Goal: Task Accomplishment & Management: Manage account settings

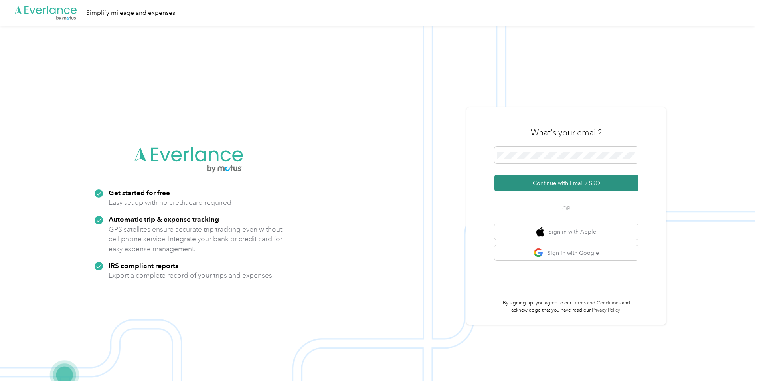
click at [571, 185] on button "Continue with Email / SSO" at bounding box center [567, 182] width 144 height 17
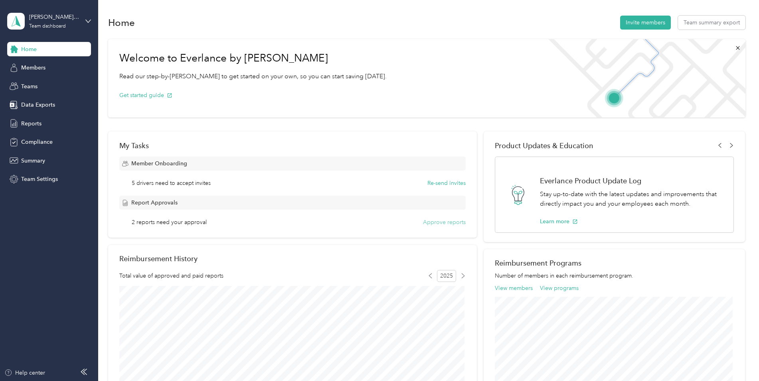
click at [453, 222] on button "Approve reports" at bounding box center [444, 222] width 43 height 8
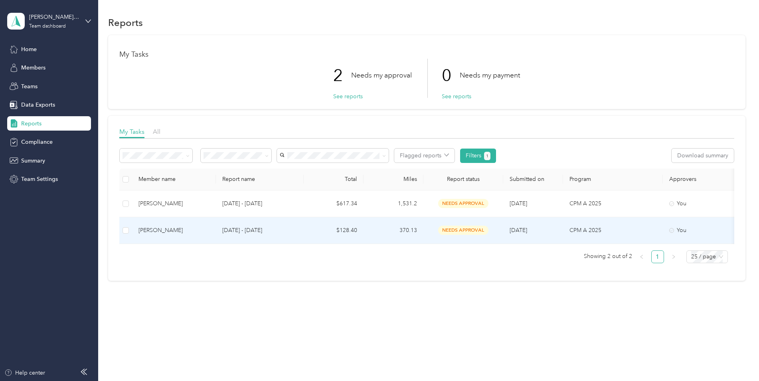
click at [466, 231] on span "needs approval" at bounding box center [463, 230] width 50 height 9
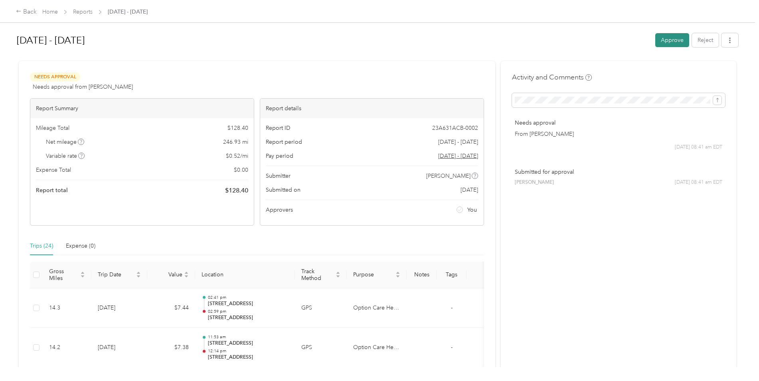
click at [661, 37] on button "Approve" at bounding box center [673, 40] width 34 height 14
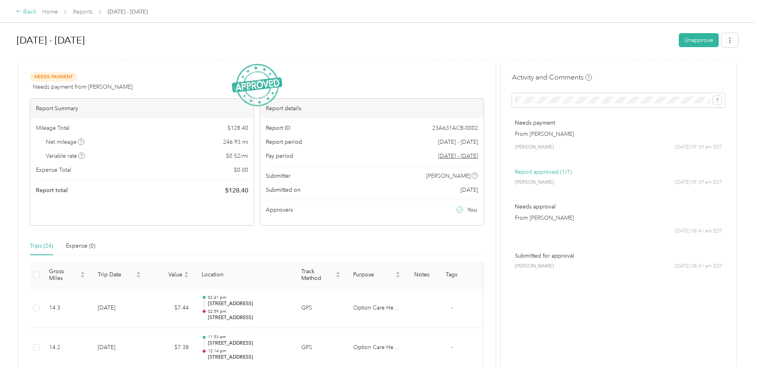
click at [26, 12] on div "Back" at bounding box center [26, 12] width 21 height 10
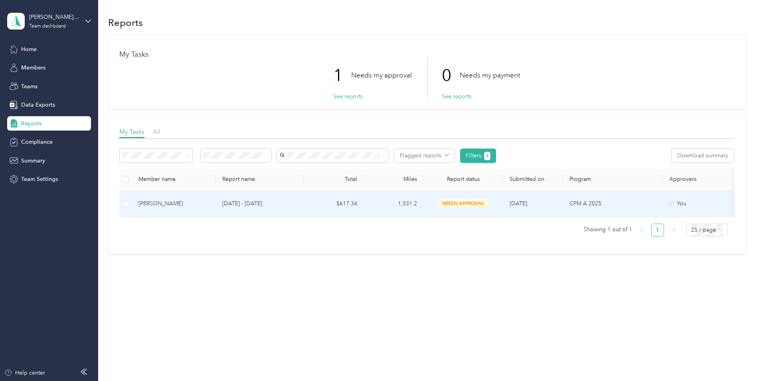
click at [464, 202] on span "needs approval" at bounding box center [463, 203] width 50 height 9
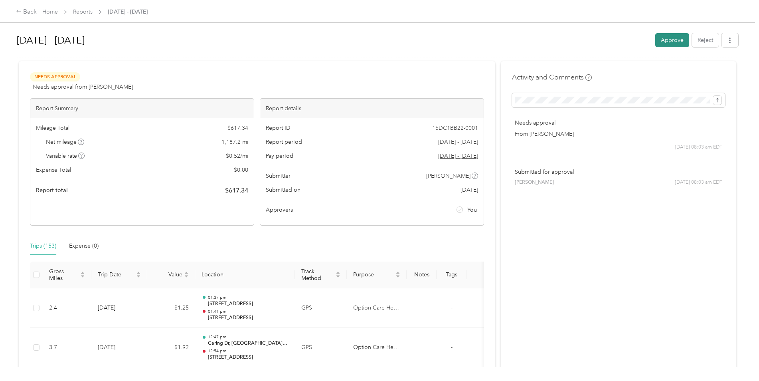
click at [660, 39] on button "Approve" at bounding box center [673, 40] width 34 height 14
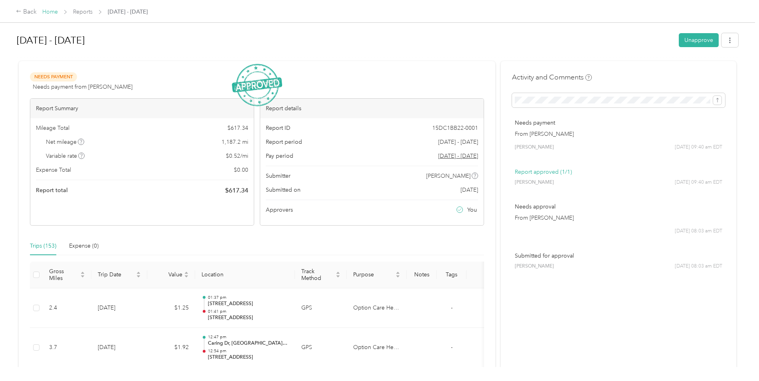
click at [45, 9] on link "Home" at bounding box center [50, 11] width 16 height 7
